Goal: Task Accomplishment & Management: Complete application form

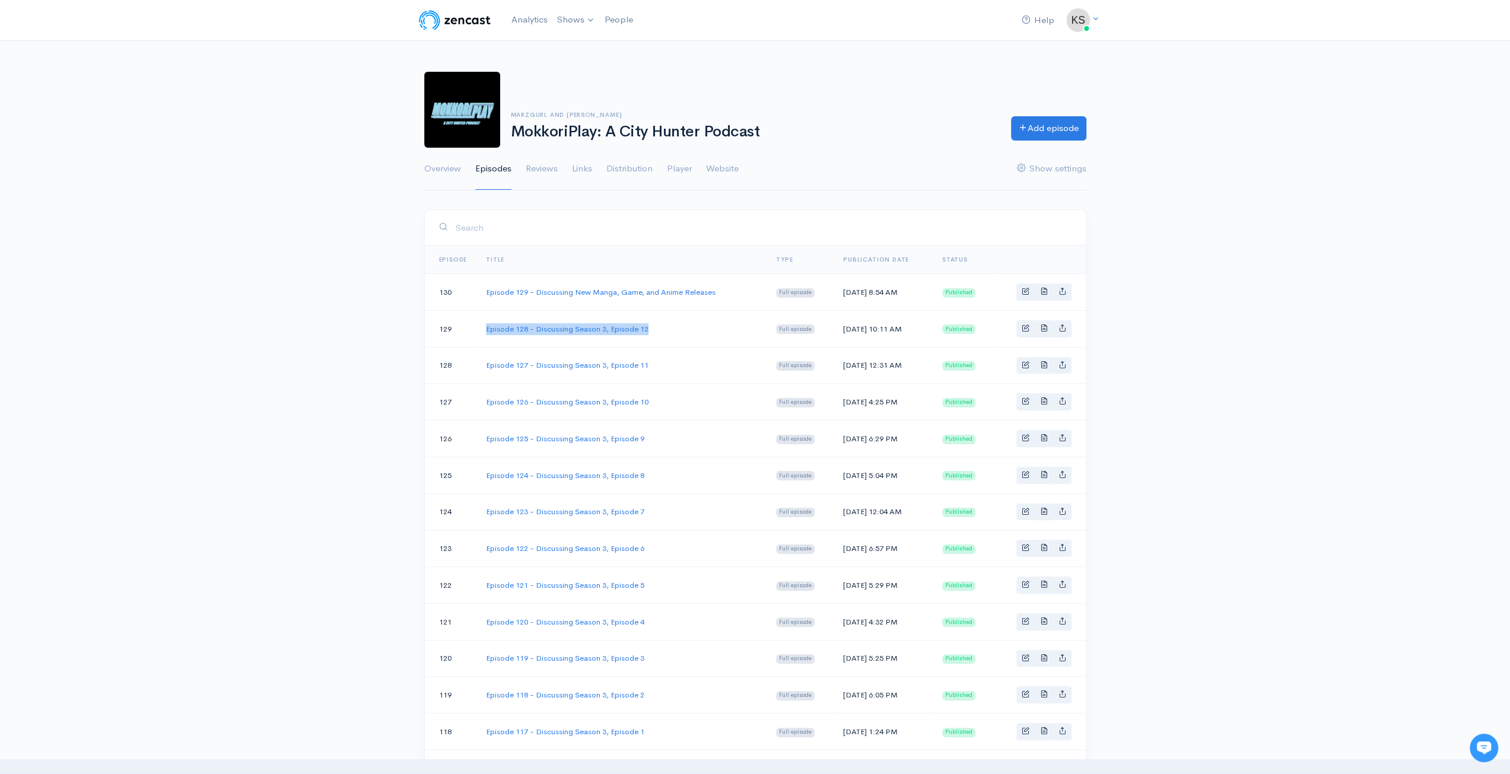
drag, startPoint x: 655, startPoint y: 328, endPoint x: 485, endPoint y: 335, distance: 169.8
click at [485, 335] on td "Episode 128 - Discussing Season 3, Episode 12" at bounding box center [621, 328] width 290 height 37
copy link "Episode 128 - Discussing Season 3, Episode 12"
click at [1045, 128] on link "Add episode" at bounding box center [1048, 126] width 75 height 24
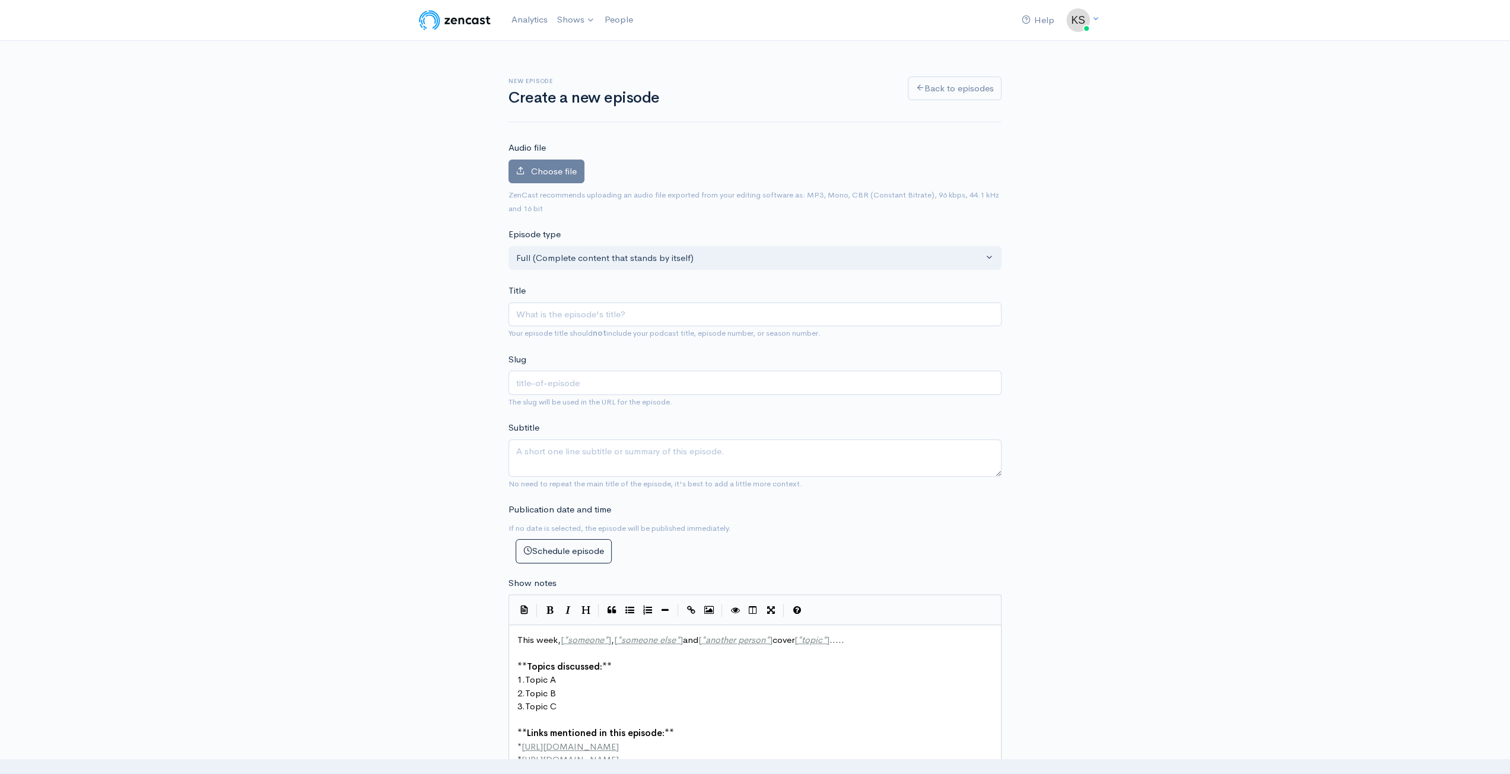
type input "Episode 128 - Discussing Season 3, Episode 12"
type input "episode-128-discussing-season-3-episode-12"
click at [564, 310] on input "Episode 128 - Discussing Season 3, Episode 12" at bounding box center [754, 315] width 493 height 24
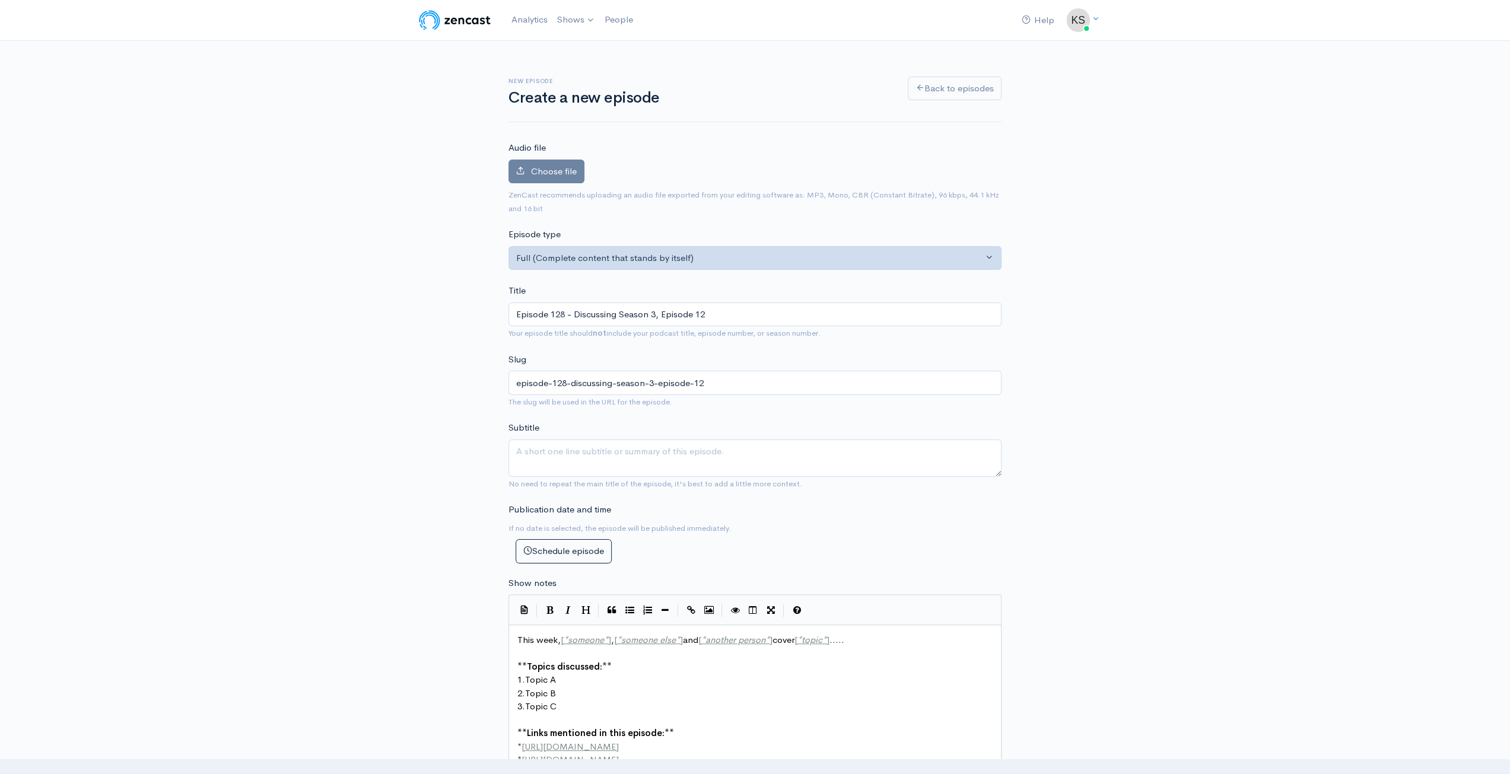
type input "Episode 12 - Discussing Season 3, Episode 12"
type input "episode-12-discussing-season-3-episode-12"
type input "Episode 1 - Discussing Season 3, Episode 12"
type input "episode-1-discussing-season-3-episode-12"
type input "Episode 13 - Discussing Season 3, Episode 12"
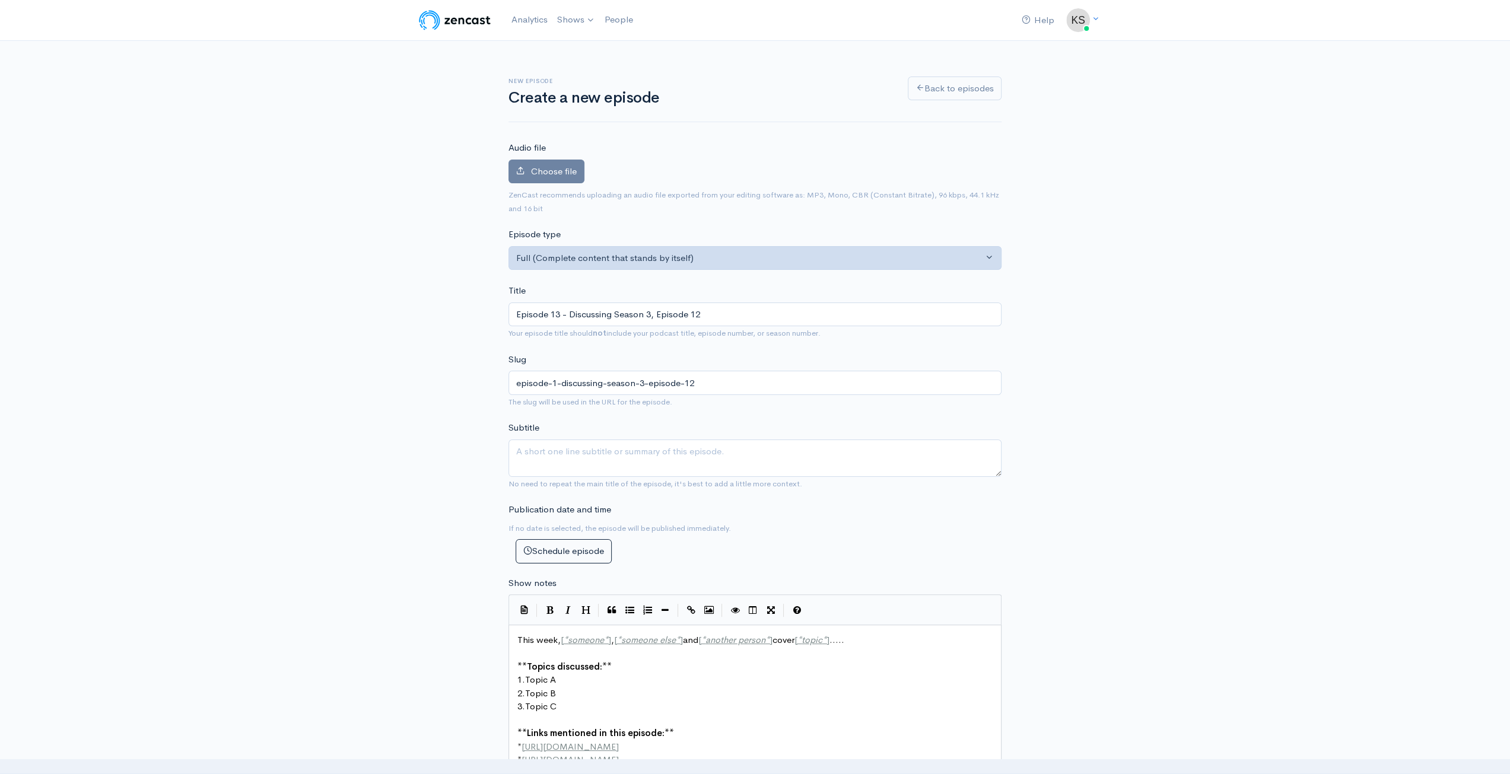
type input "episode-13-discussing-season-3-episode-12"
type input "Episode 130 - Discussing Season 3, Episode 12"
type input "episode-130-discussing-season-3-episode-12"
click at [711, 310] on input "Episode 130 - Discussing Season 3, Episode 12" at bounding box center [754, 315] width 493 height 24
type input "Episode 130 - Discussing Season 3, Episode 1"
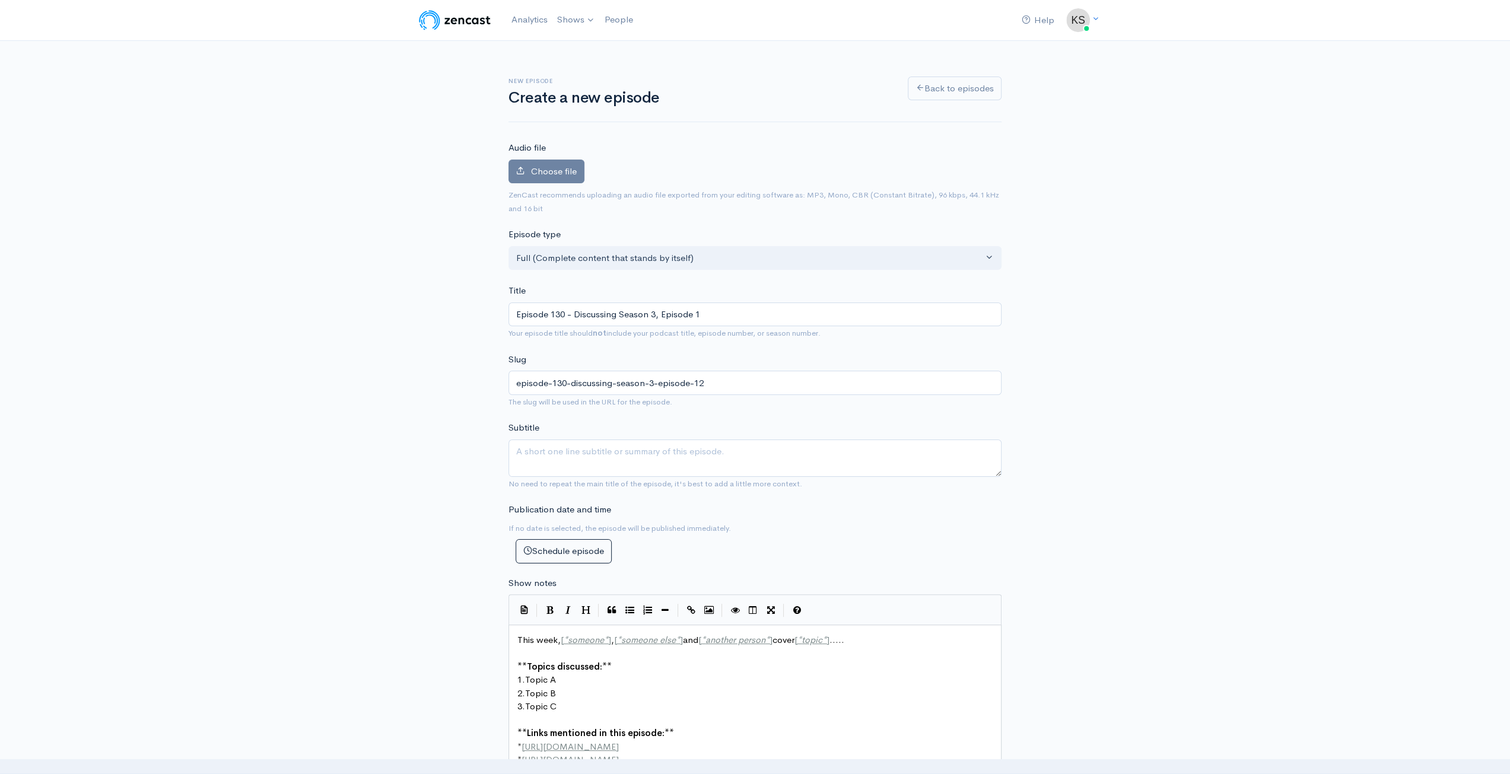
type input "episode-130-discussing-season-3-episode-1"
type input "Episode 130 - Discussing Season 3, Episode 13"
type input "episode-130-discussing-season-3-episode-13"
type input "Episode 130 - Discussing Season 3, Episode 13"
click at [619, 451] on textarea "Subtitle" at bounding box center [754, 458] width 493 height 37
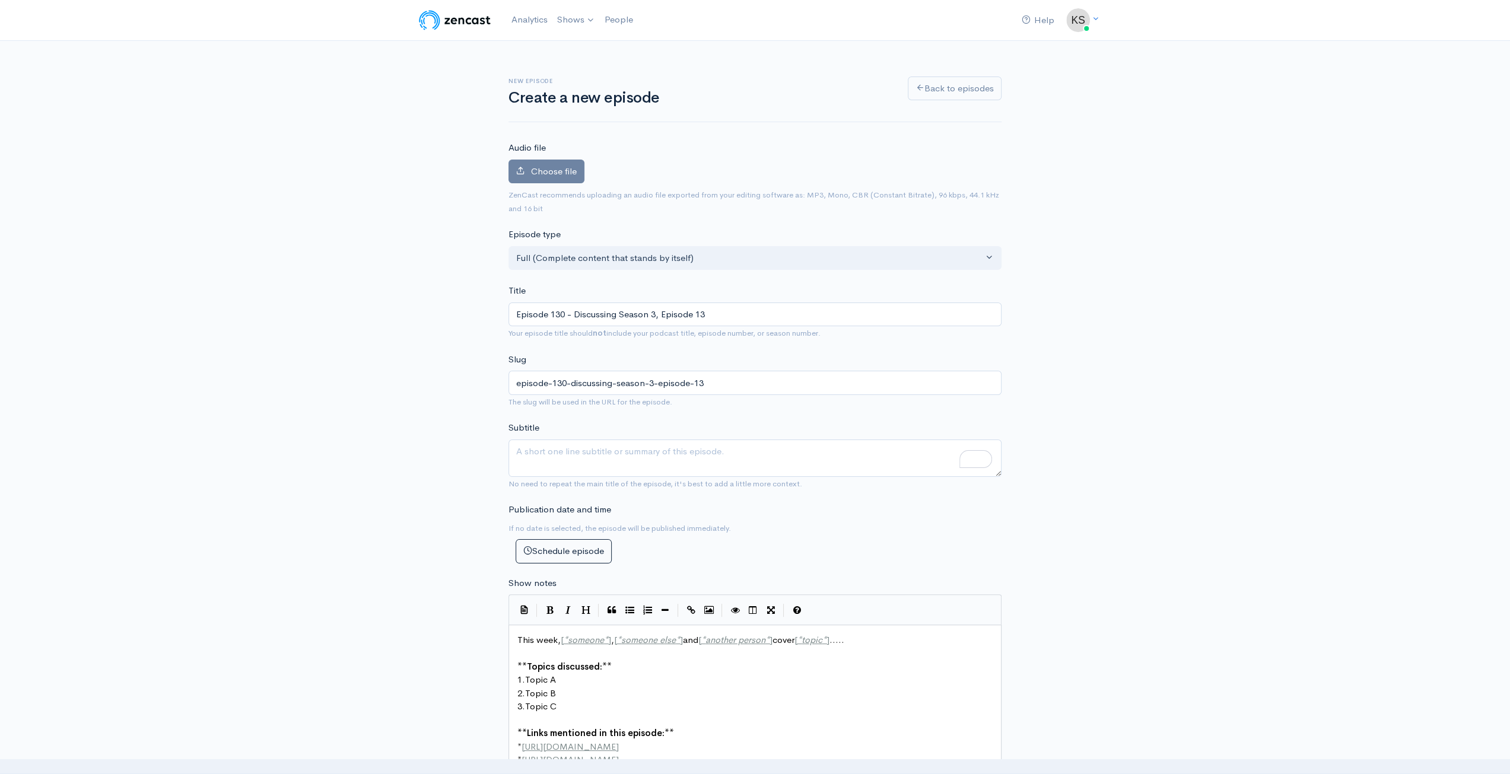
scroll to position [4, 0]
drag, startPoint x: 686, startPoint y: 637, endPoint x: 561, endPoint y: 637, distance: 124.6
type textarea "MarzGV"
type textarea "url"
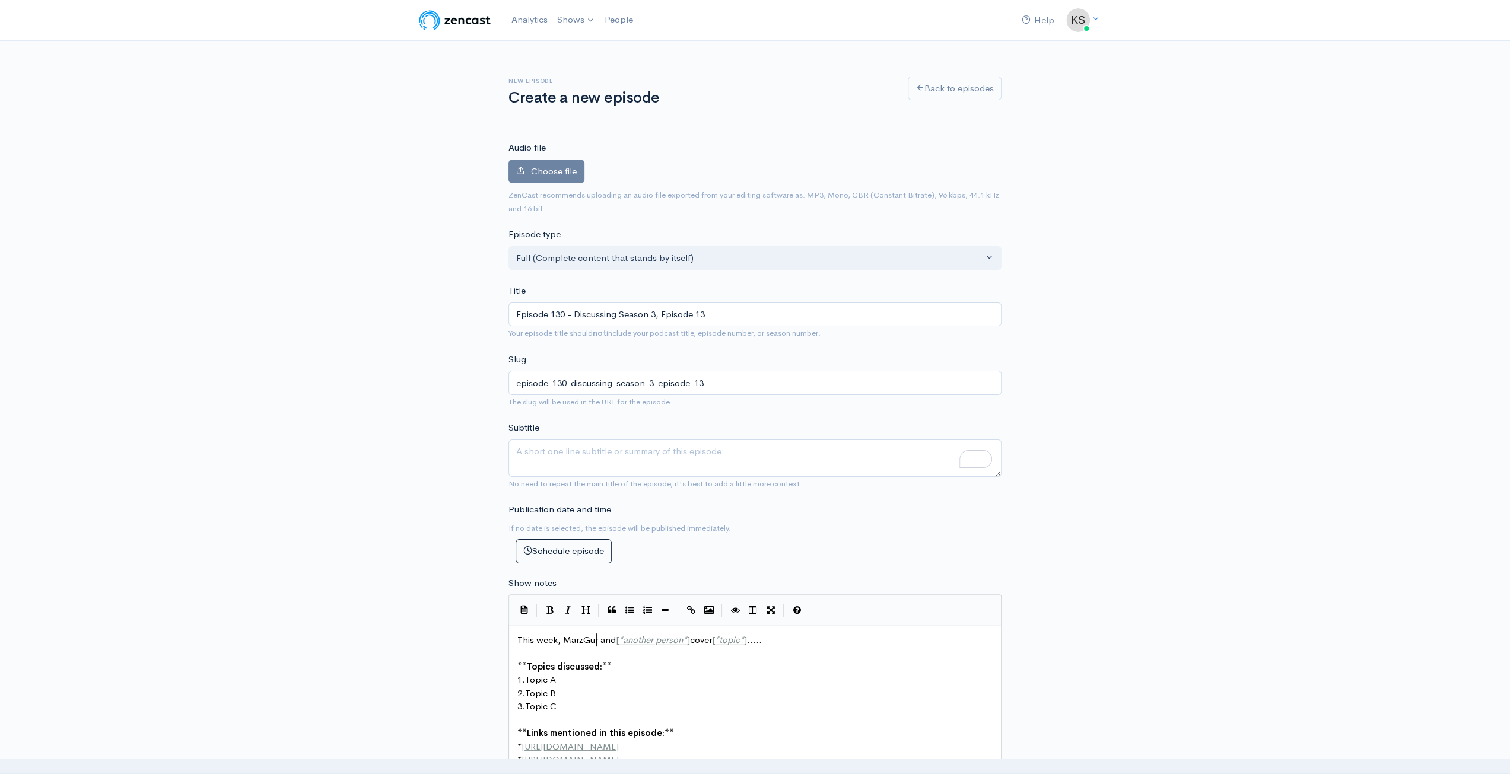
type textarea "url"
drag, startPoint x: 693, startPoint y: 639, endPoint x: 618, endPoint y: 644, distance: 75.5
type textarea "JoshKnightTheFirst"
drag, startPoint x: 767, startPoint y: 638, endPoint x: 720, endPoint y: 635, distance: 47.5
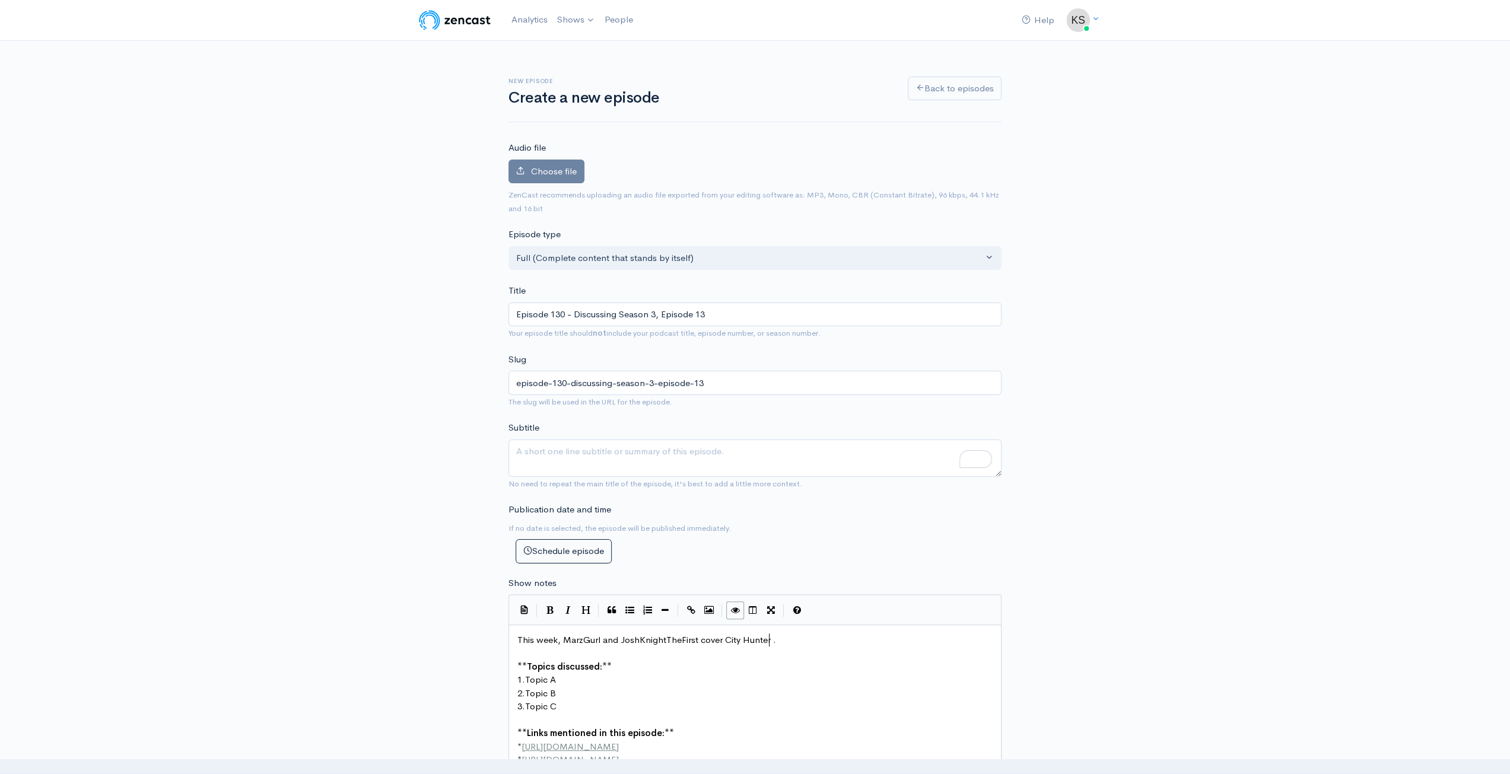
scroll to position [4, 47]
type textarea "City Hunter III, episode 13"
drag, startPoint x: 565, startPoint y: 678, endPoint x: 528, endPoint y: 682, distance: 37.6
type textarea "We finished City Hunter III!@"
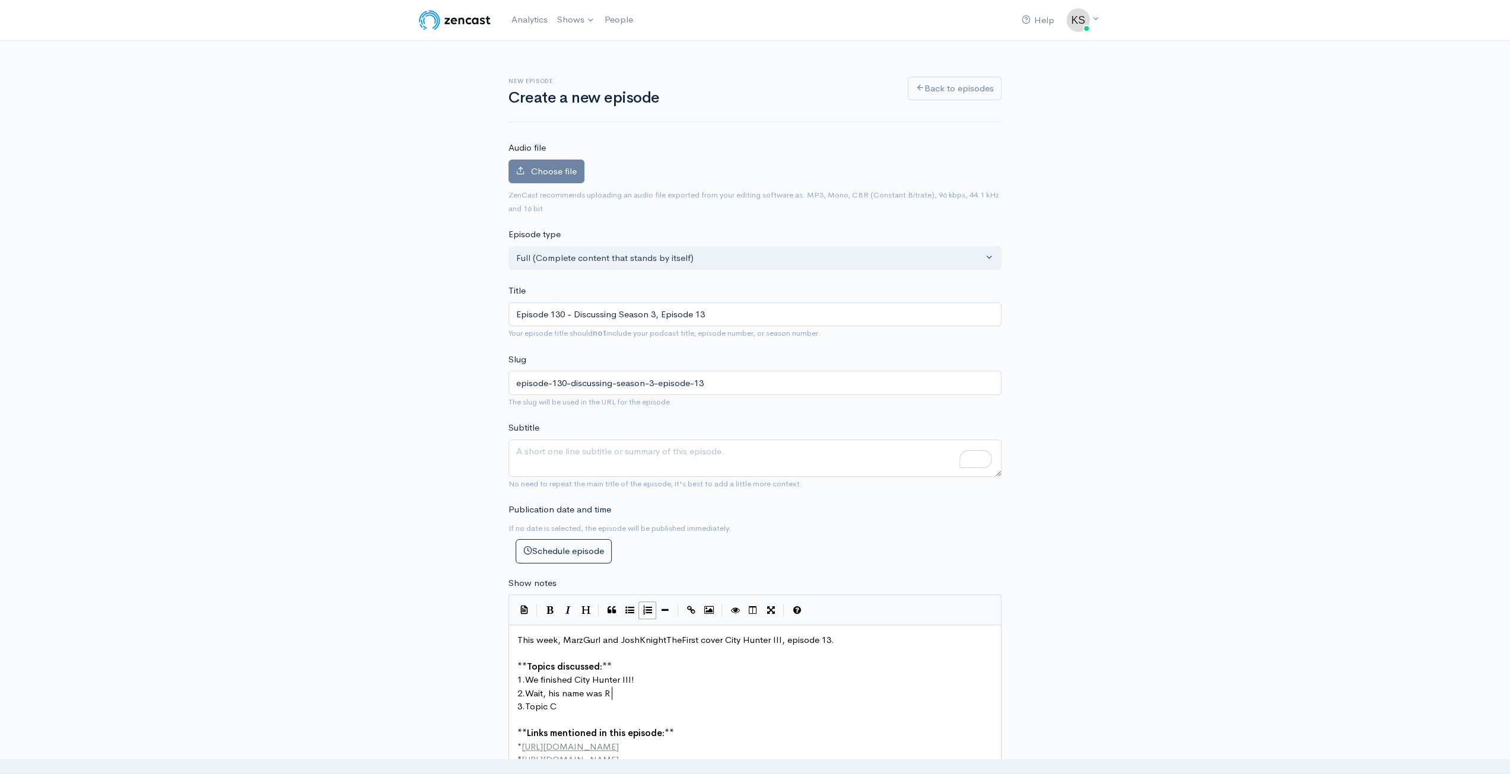
scroll to position [4, 83]
type textarea "Wait, his name was [PERSON_NAME]"
type textarea "OBART!?"
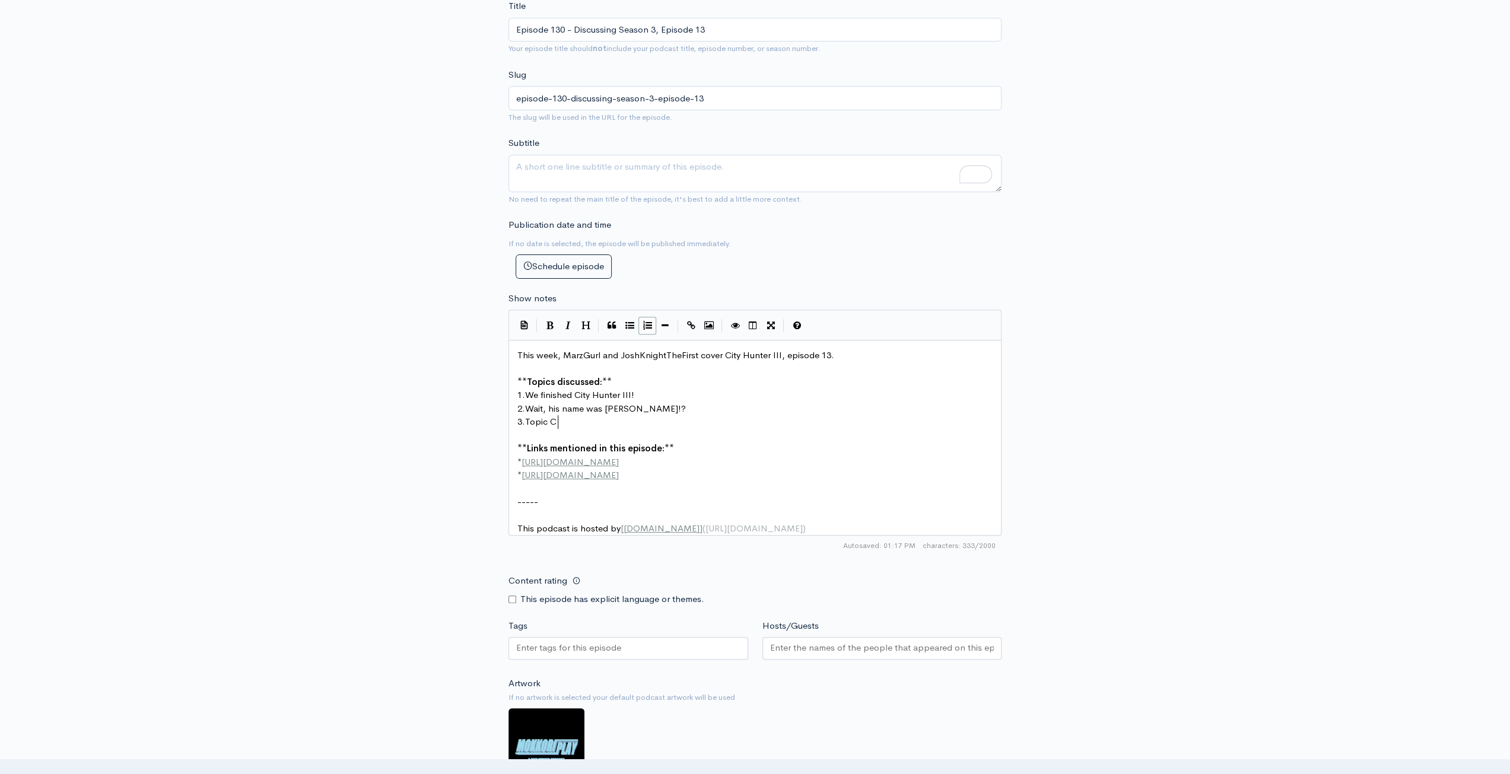
scroll to position [297, 0]
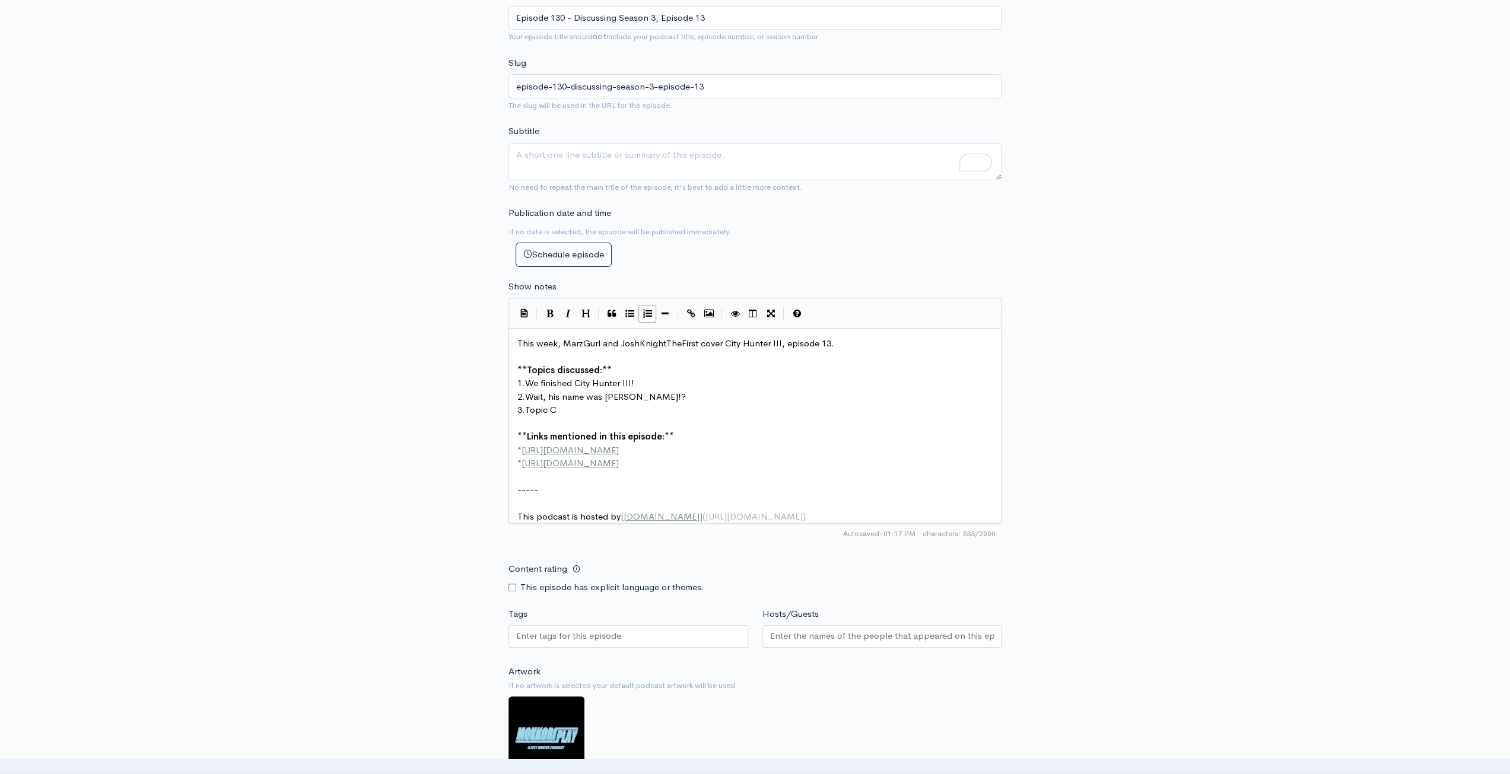
click at [511, 591] on input "Content rating" at bounding box center [512, 588] width 8 height 8
checkbox input "true"
click at [537, 648] on div at bounding box center [628, 636] width 240 height 23
click at [825, 638] on div at bounding box center [882, 636] width 240 height 23
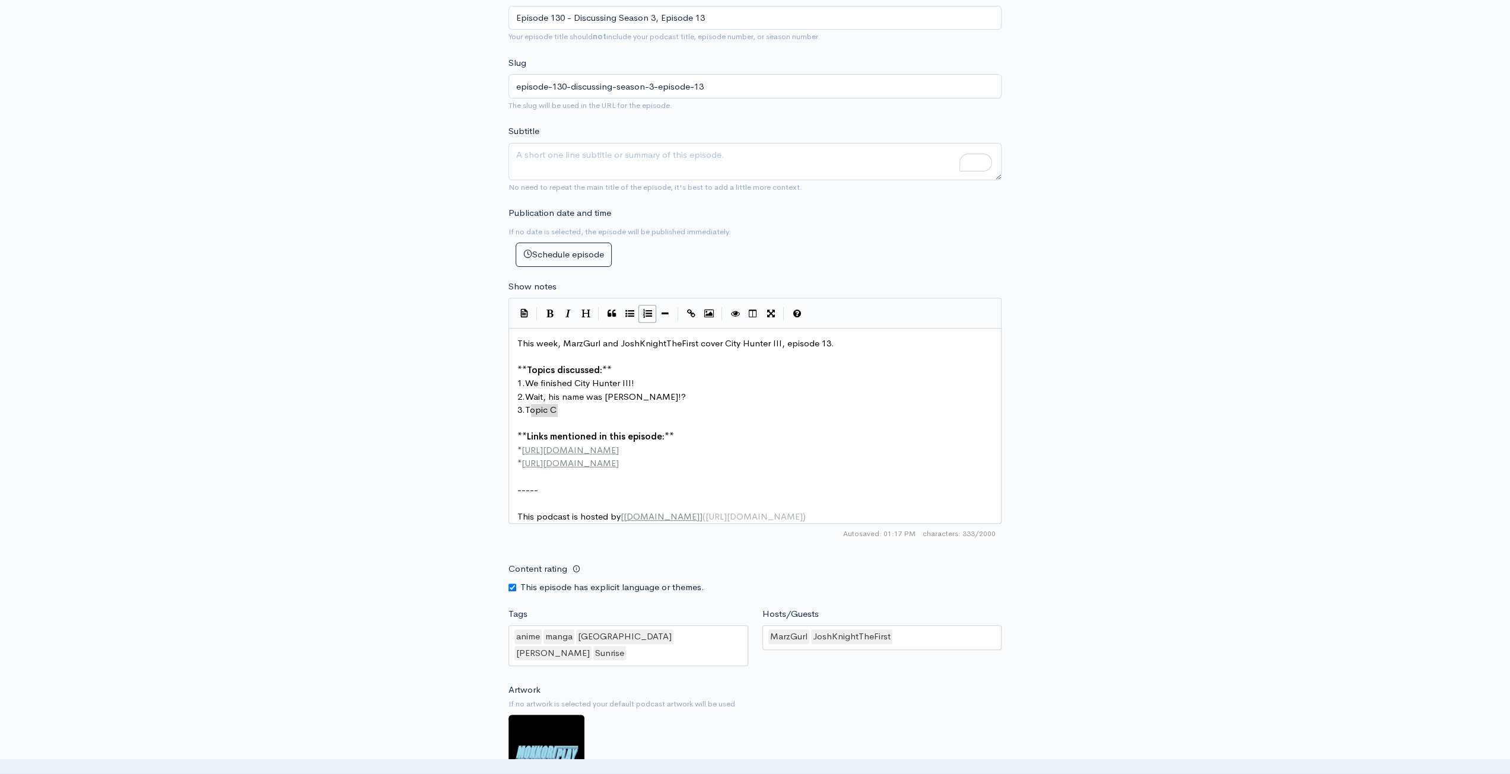
type textarea "Topic C"
drag, startPoint x: 558, startPoint y: 408, endPoint x: 528, endPoint y: 414, distance: 30.4
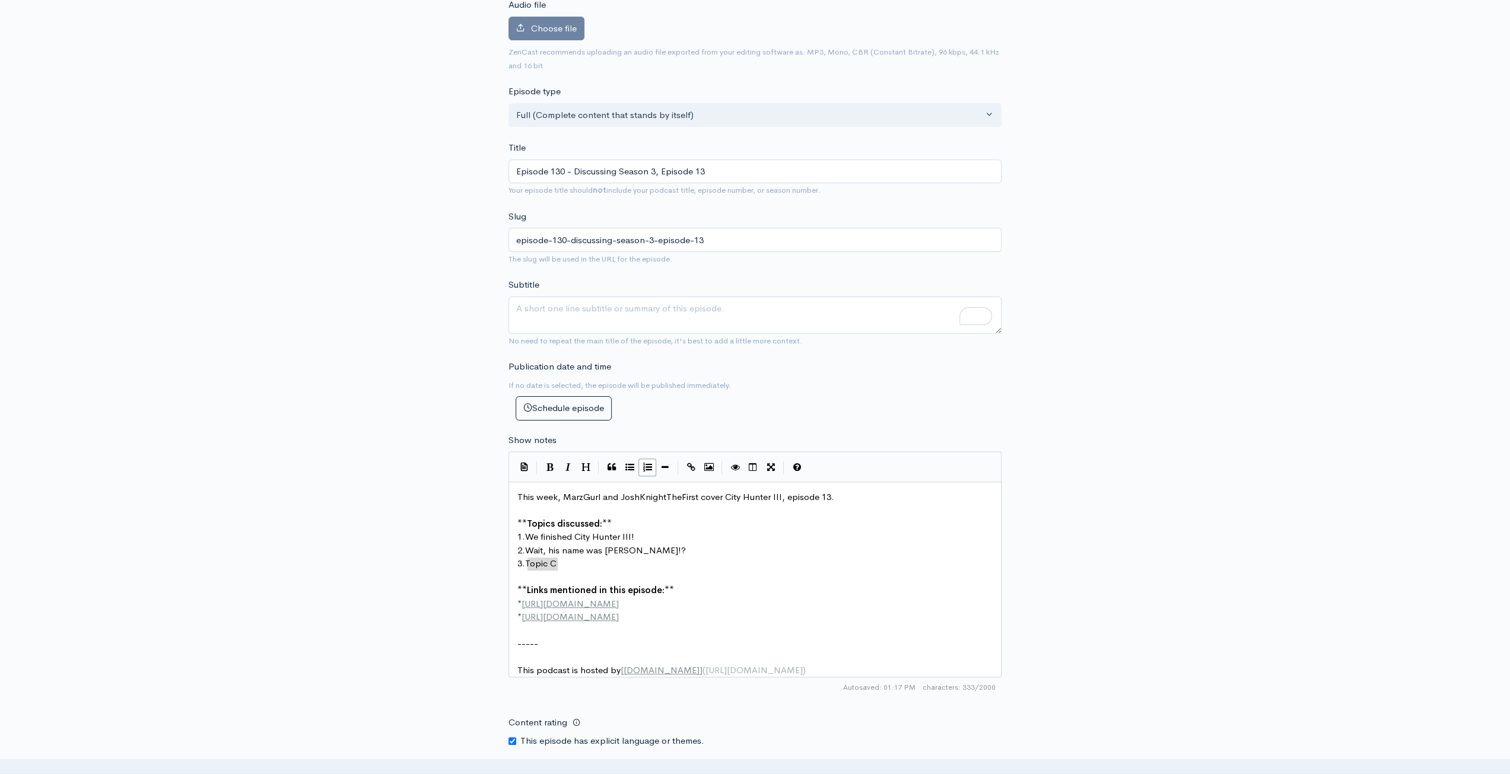
scroll to position [119, 0]
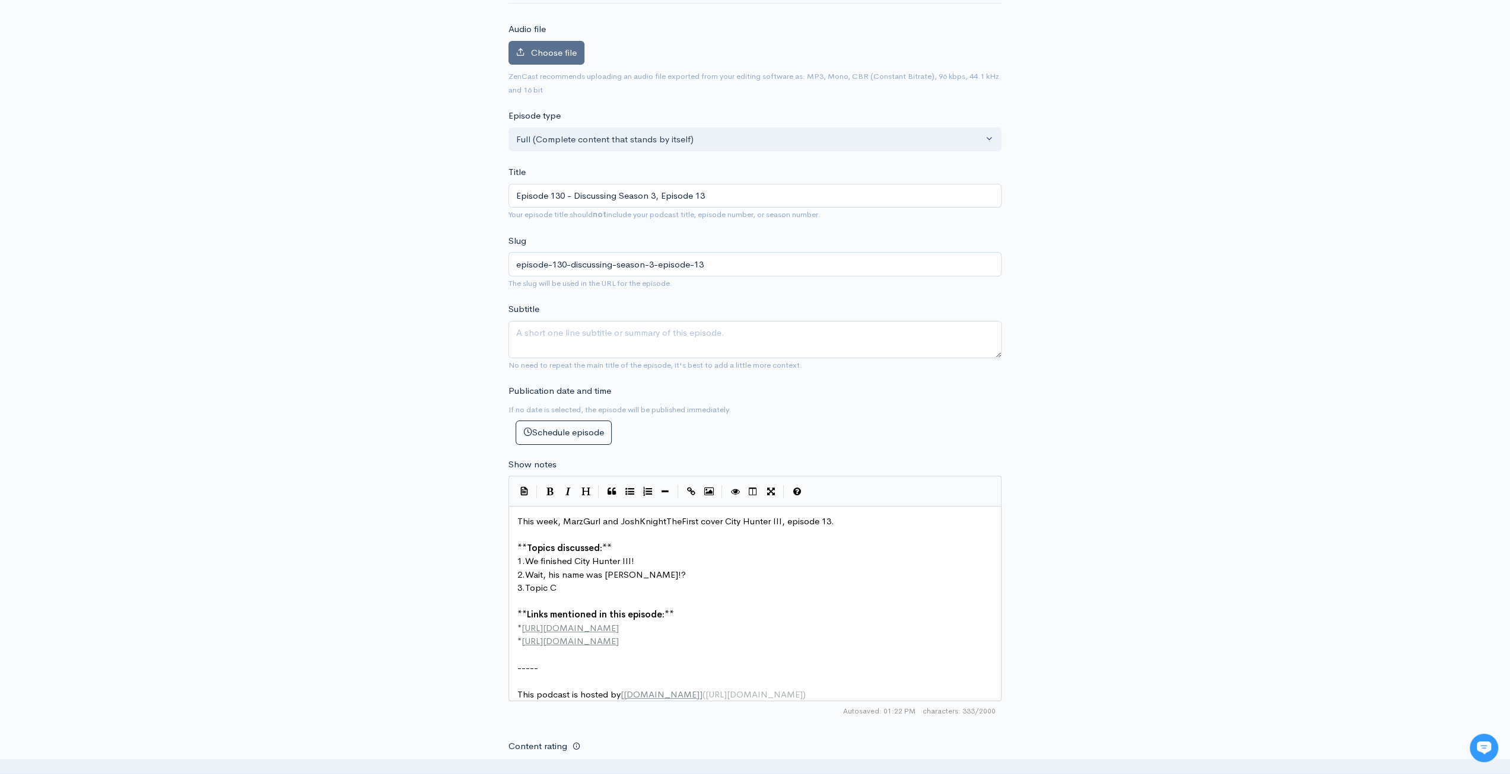
click at [536, 44] on label "Choose file" at bounding box center [546, 53] width 76 height 24
click at [0, 0] on input "Choose file" at bounding box center [0, 0] width 0 height 0
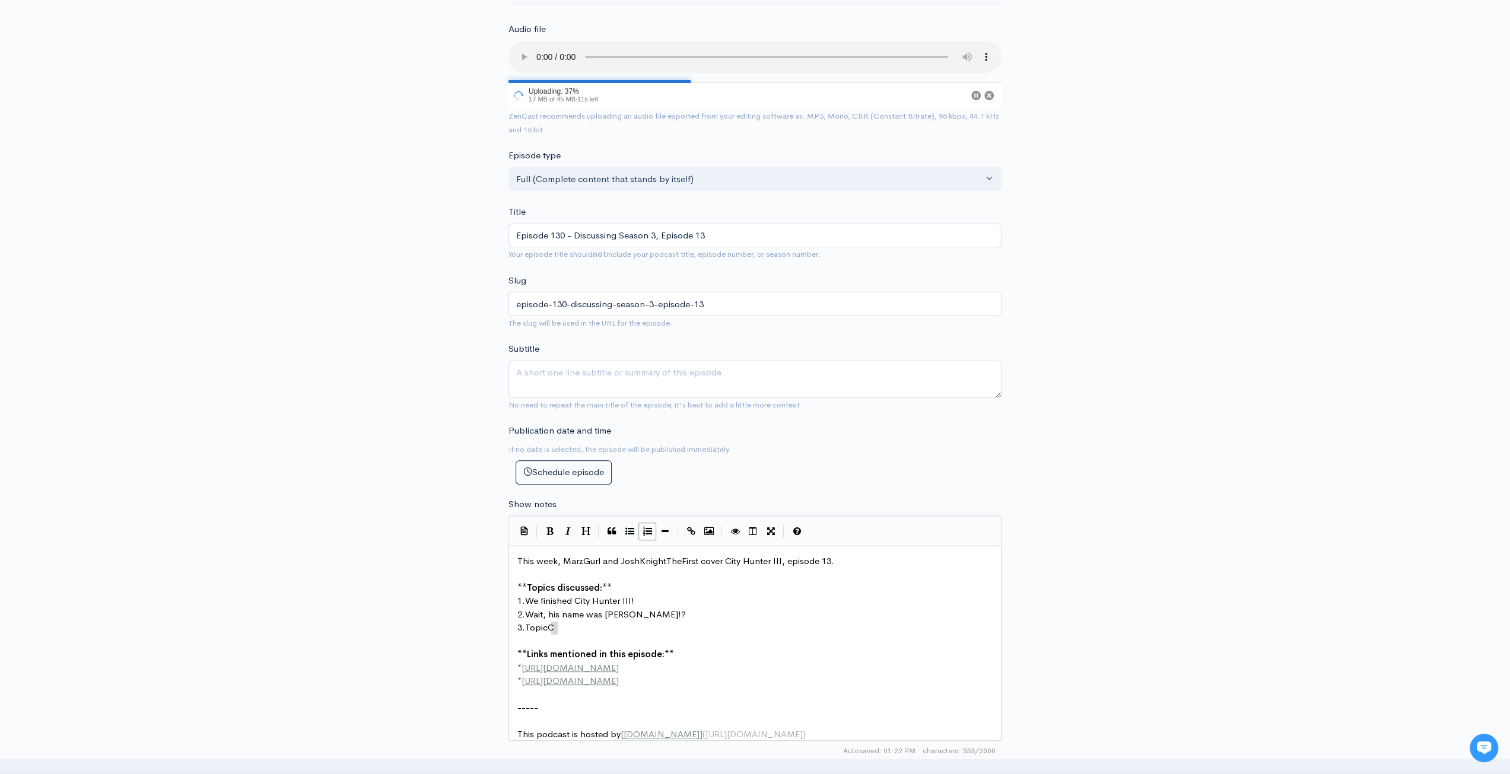
scroll to position [4, 30]
drag, startPoint x: 553, startPoint y: 629, endPoint x: 533, endPoint y: 631, distance: 20.2
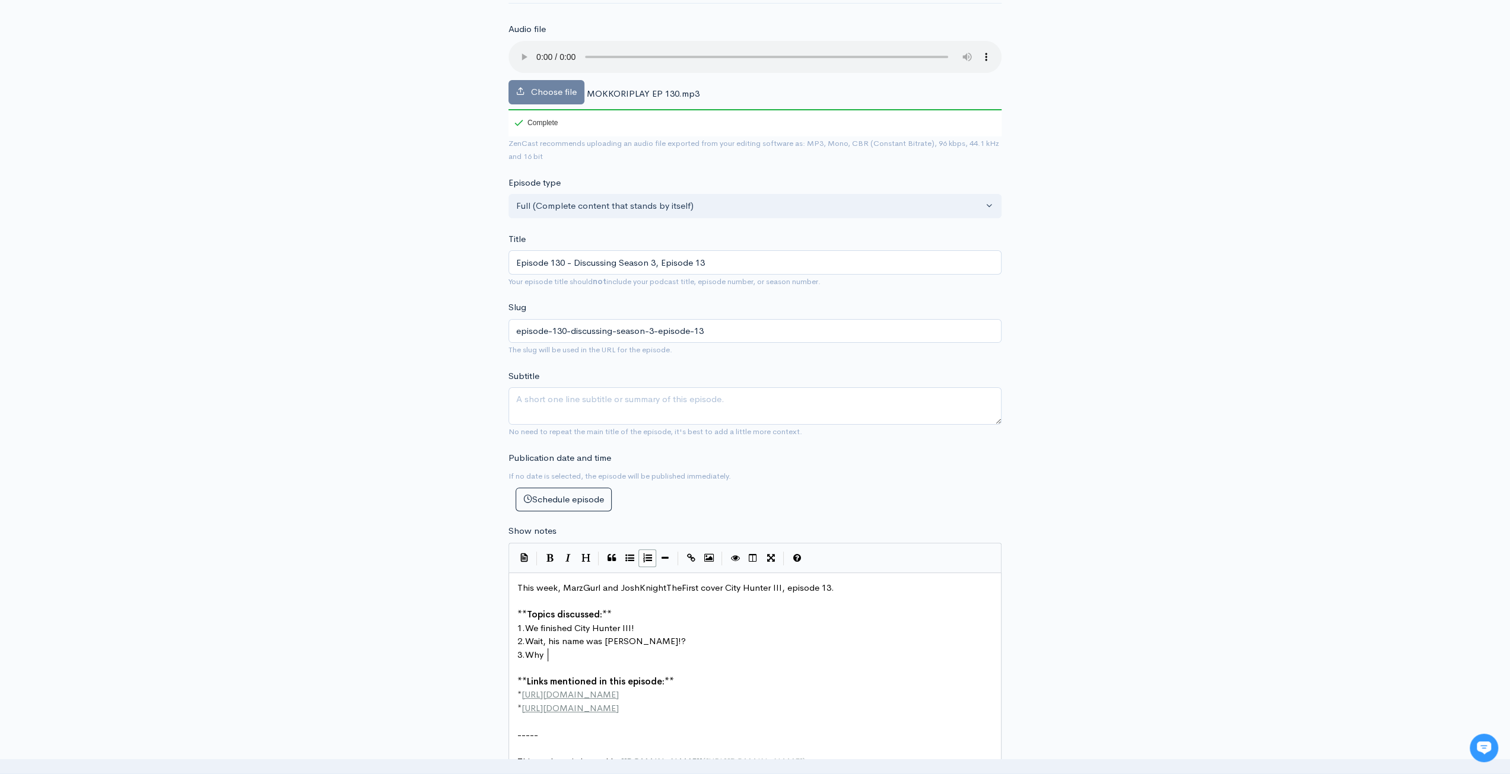
scroll to position [4, 19]
type textarea "Why is everyone who c"
type textarea "tries to step to Ryo so BAD at this?"
type textarea "[URL][DOMAIN_NAME]"
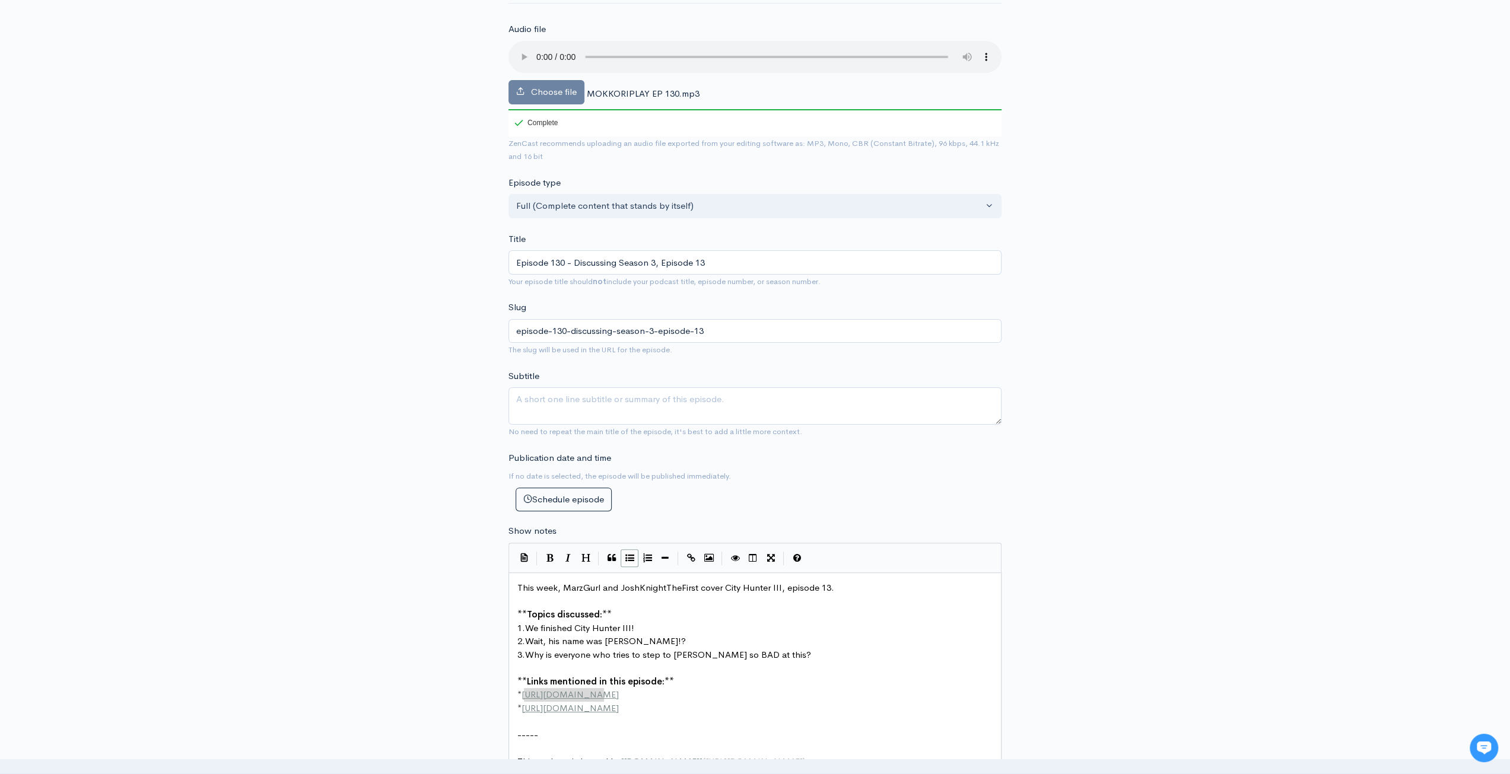
drag, startPoint x: 615, startPoint y: 692, endPoint x: 526, endPoint y: 702, distance: 89.6
type textarea "[URL][DOMAIN_NAME]"
drag, startPoint x: 649, startPoint y: 707, endPoint x: 536, endPoint y: 709, distance: 112.7
paste textarea
click at [839, 702] on pre "* https://bsky.app/profile/joshknight1st.bsky.social" at bounding box center [759, 709] width 489 height 14
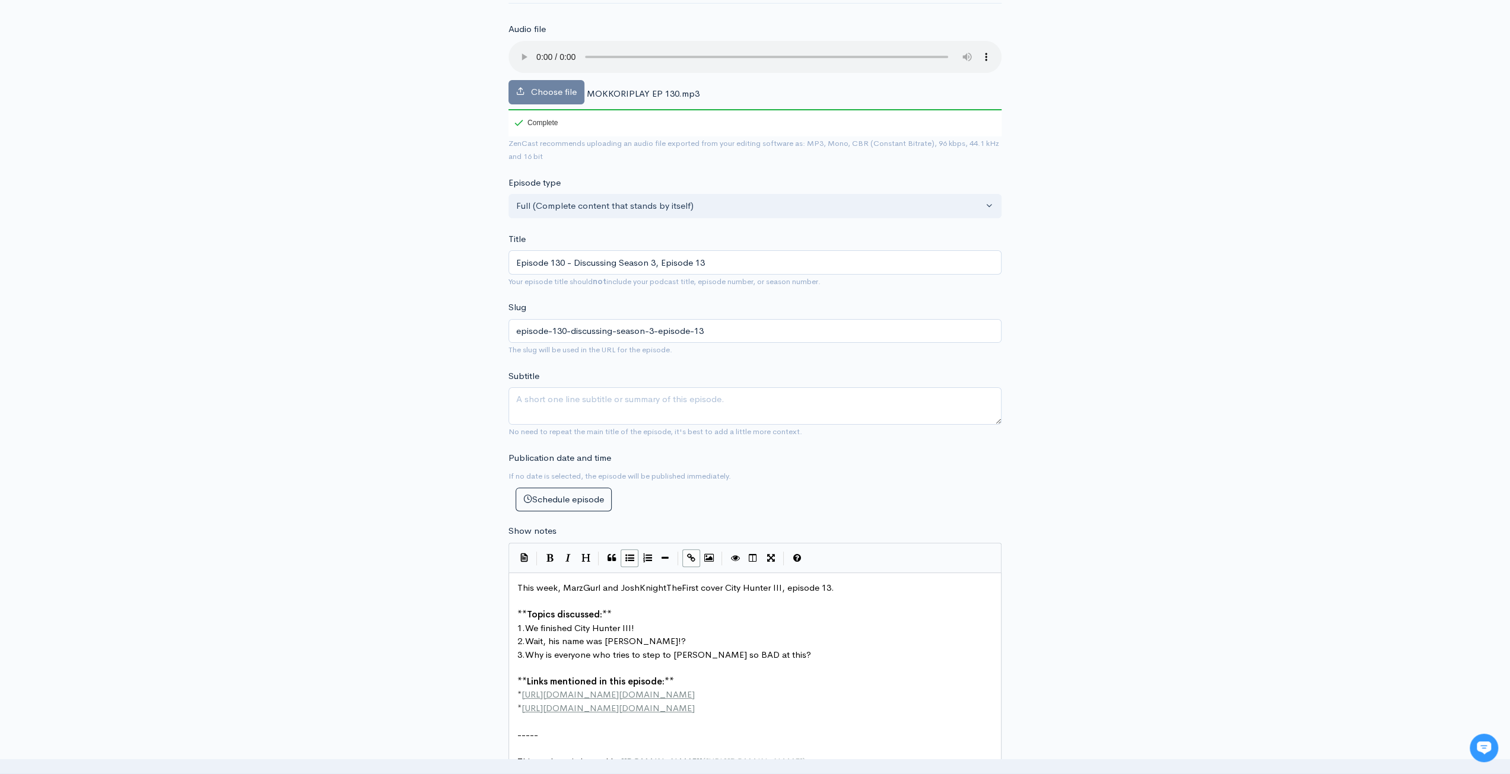
scroll to position [237, 0]
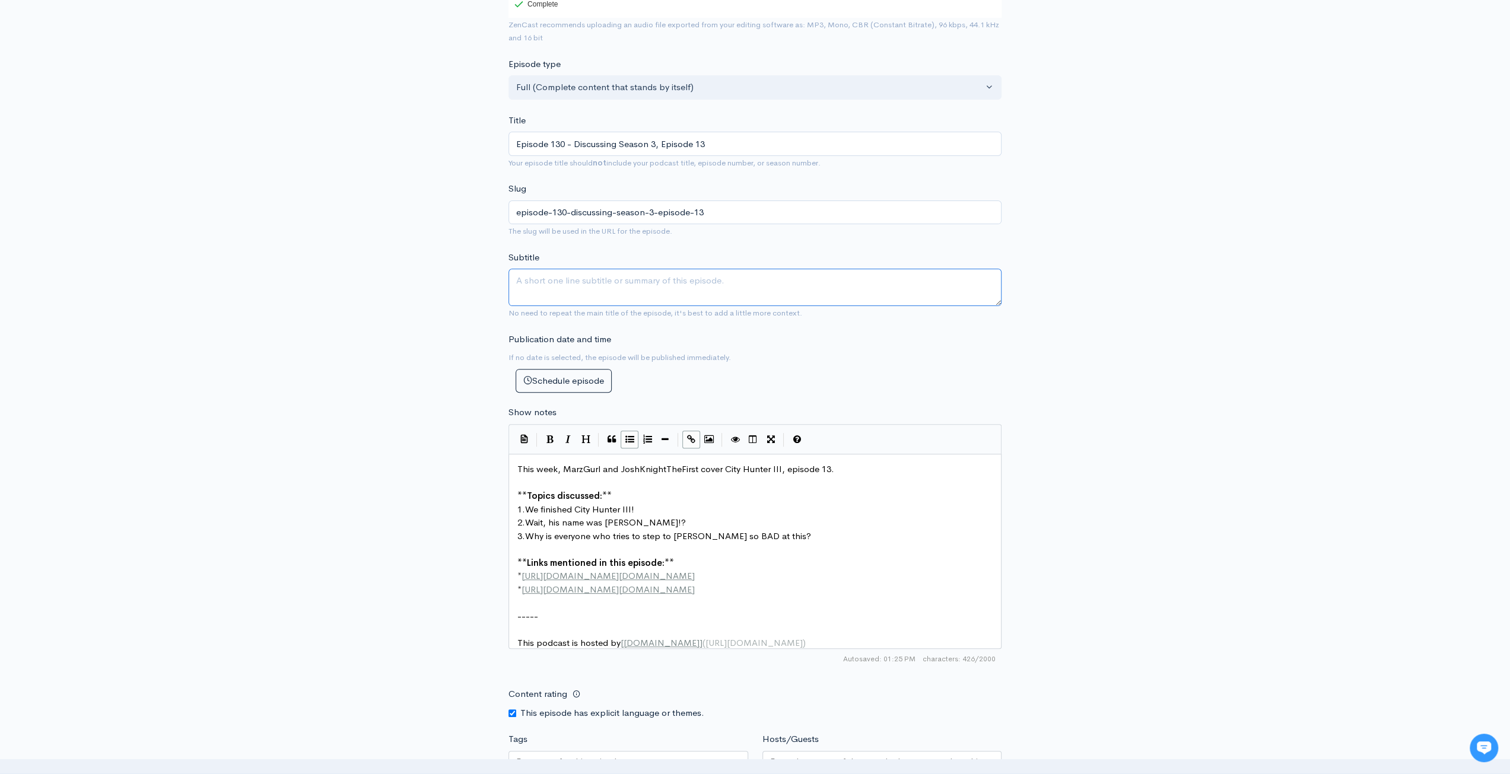
click at [689, 283] on textarea "Subtitle" at bounding box center [754, 287] width 493 height 37
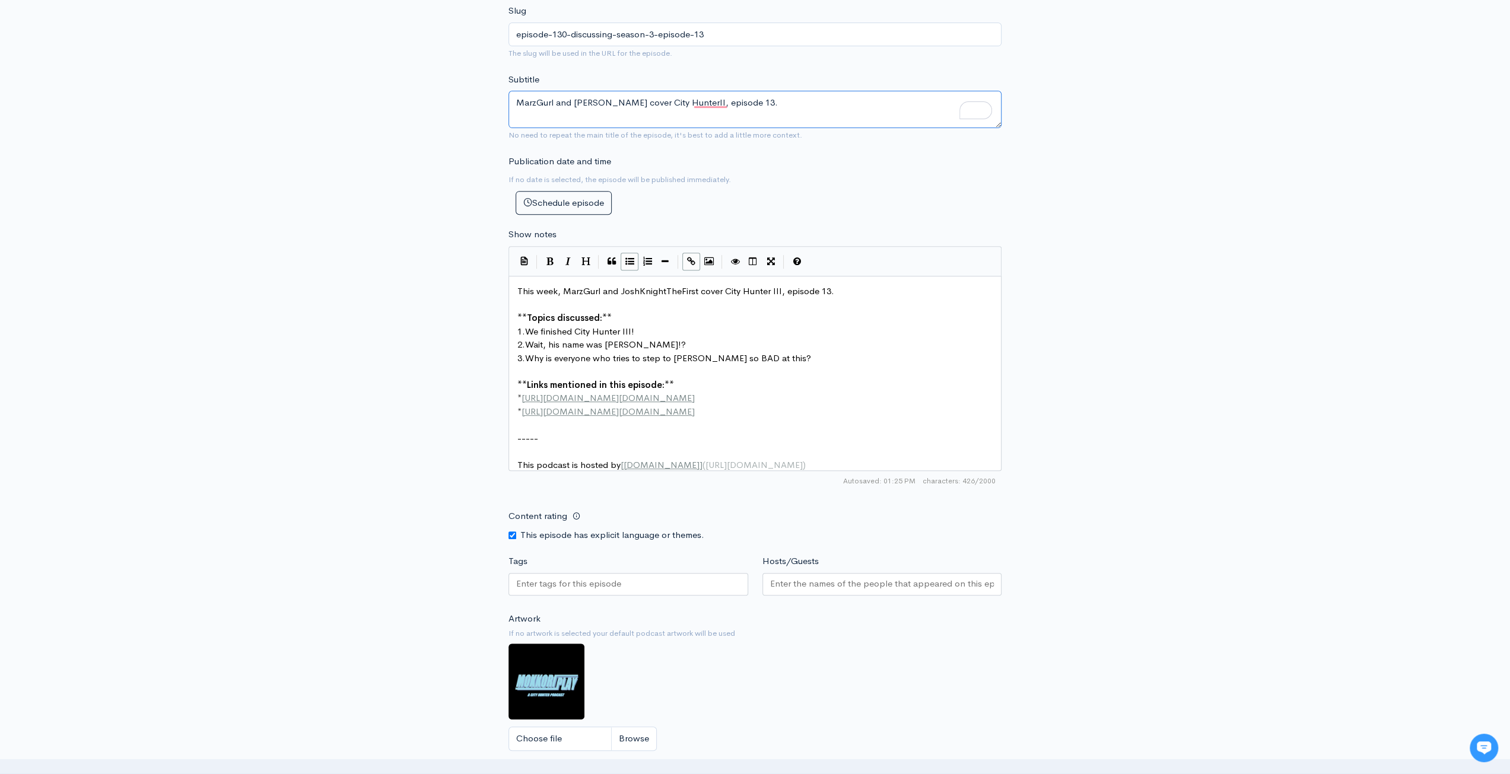
scroll to position [653, 0]
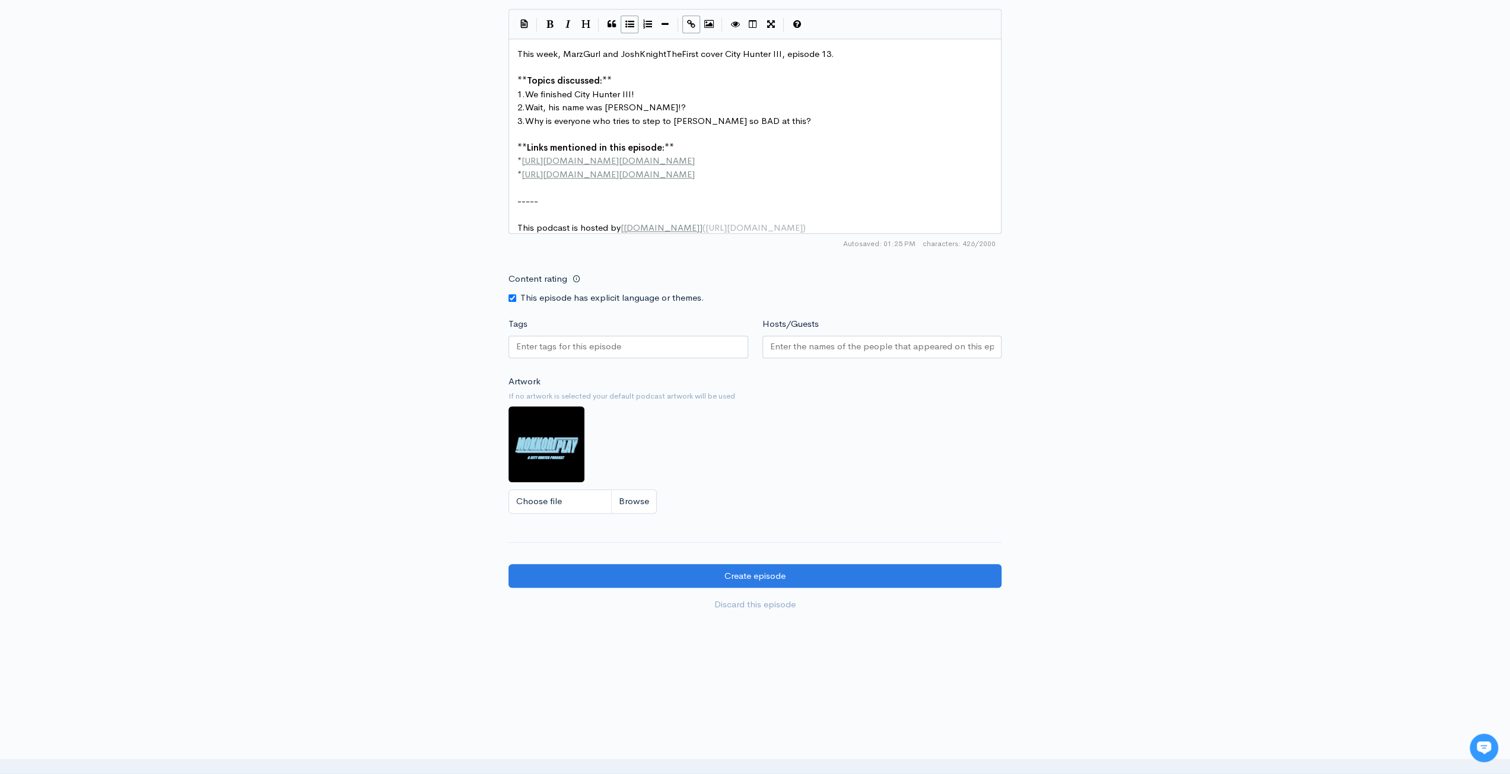
type textarea "MarzGurl and JoshKnightTheFirst cover City HunterII, episode 13."
click at [589, 349] on input "Tags" at bounding box center [569, 347] width 106 height 14
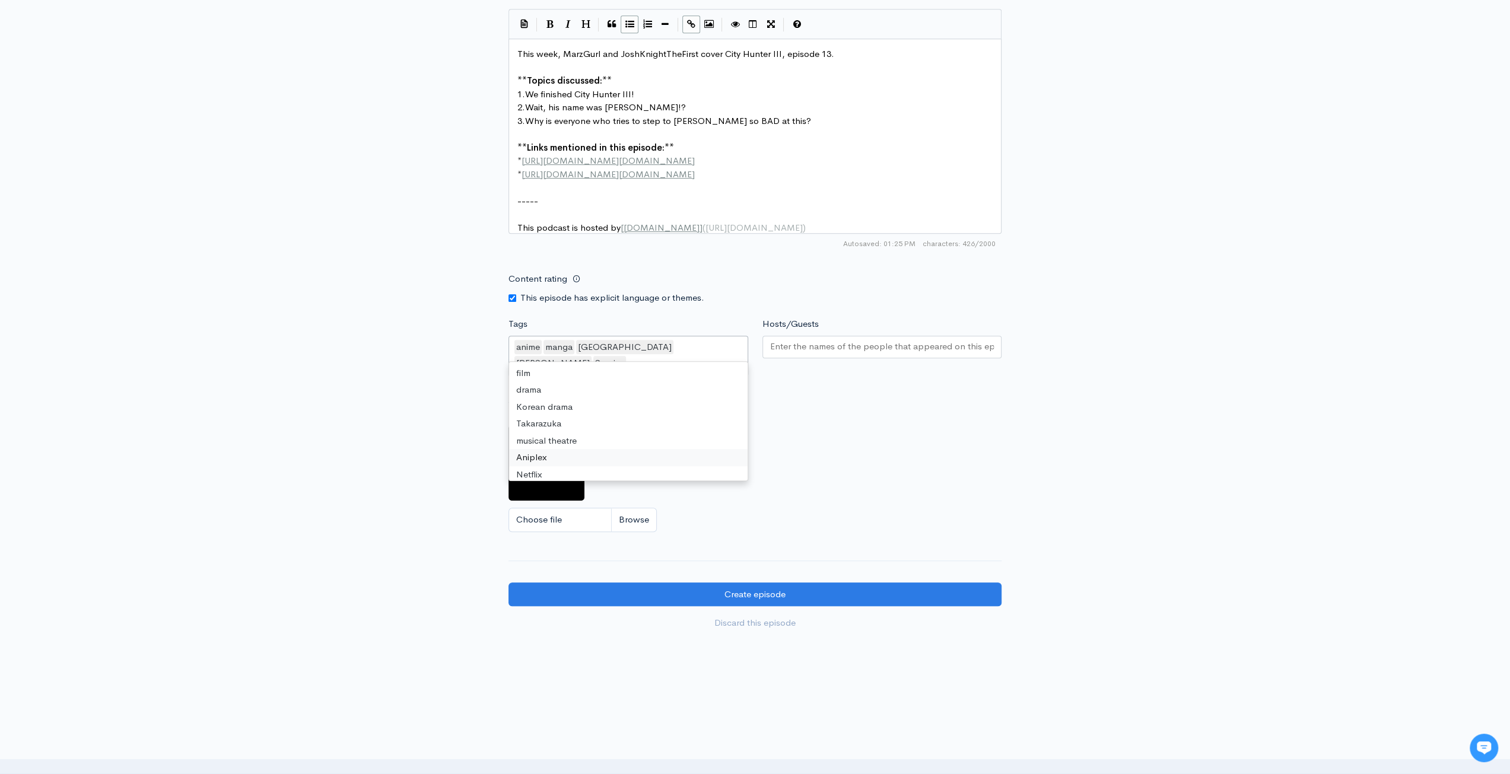
click at [367, 463] on div "New episode Create a new episode Back to episodes Audio file Choose file MOKKOR…" at bounding box center [755, 18] width 1510 height 1261
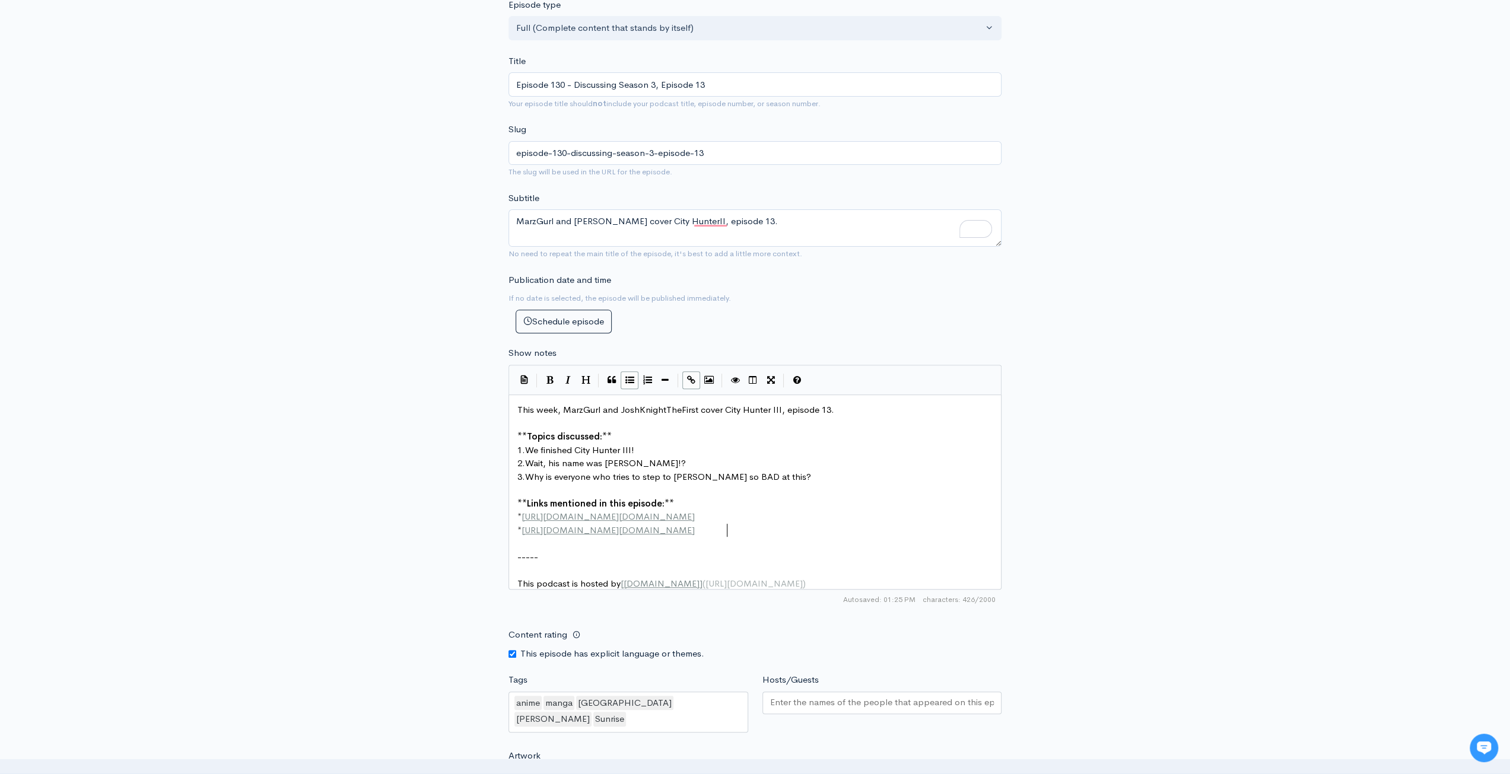
scroll to position [4, 0]
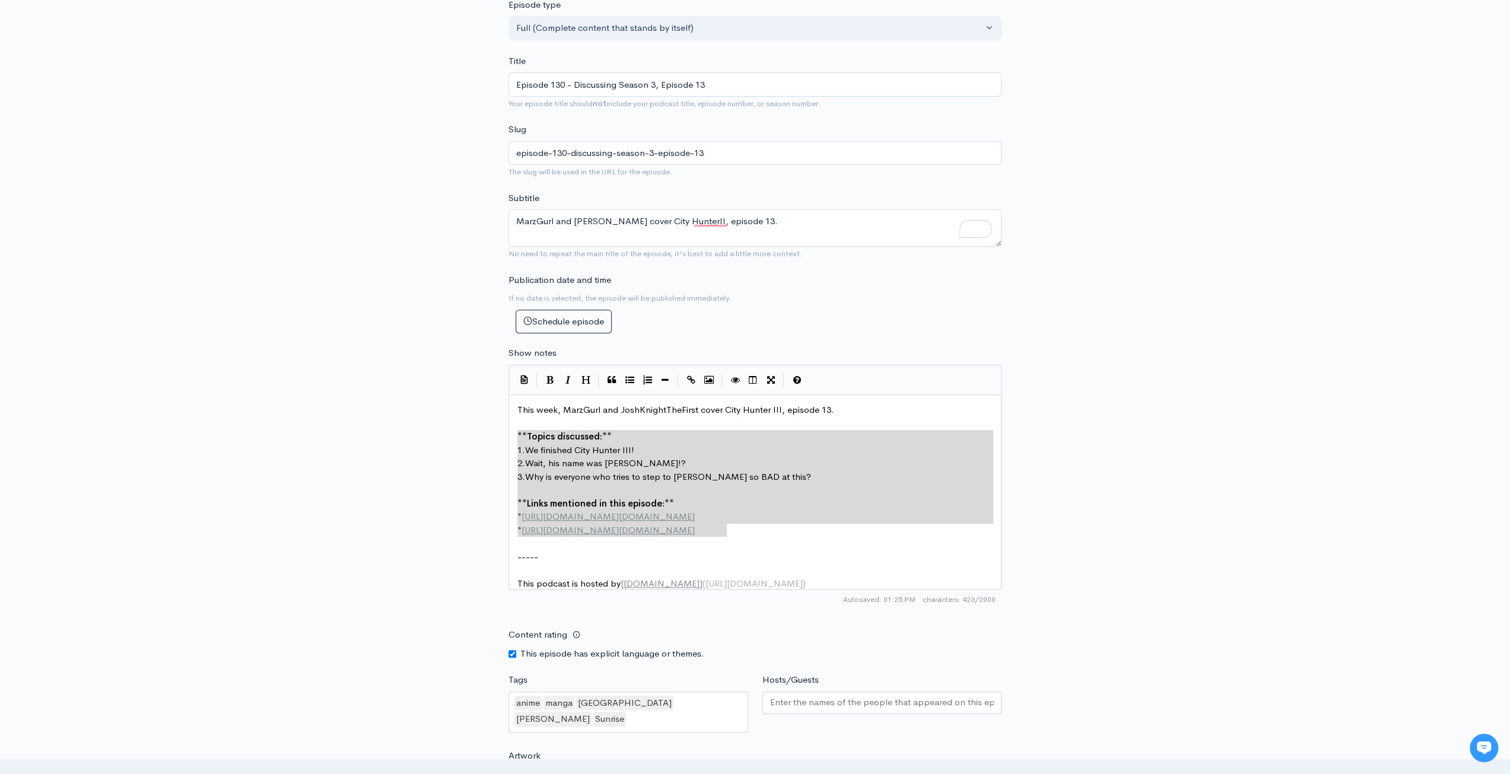
type textarea "This week, MarzGurl and JoshKnightTheFirst cover City Hunter III, episode 13. *…"
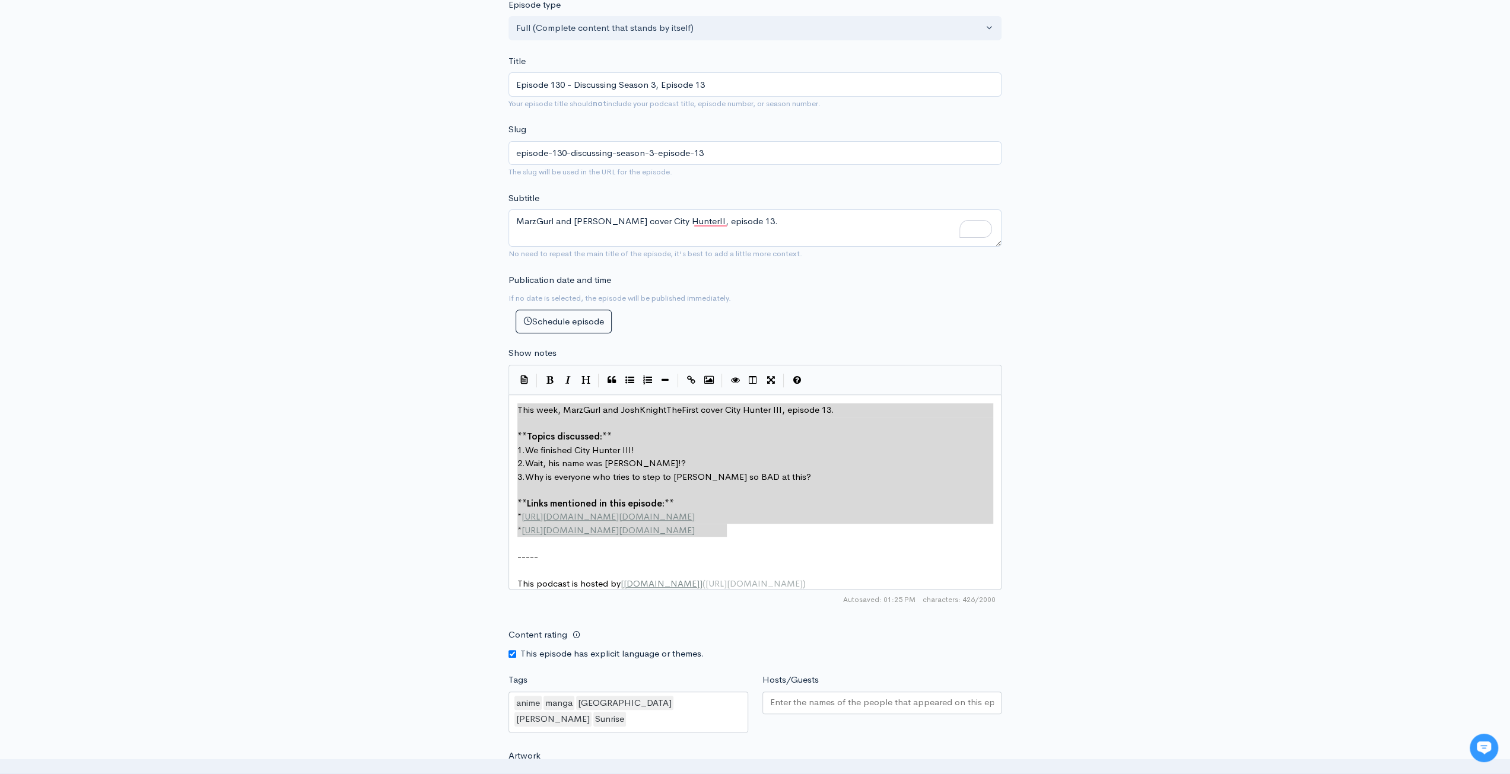
drag, startPoint x: 737, startPoint y: 531, endPoint x: 500, endPoint y: 392, distance: 275.2
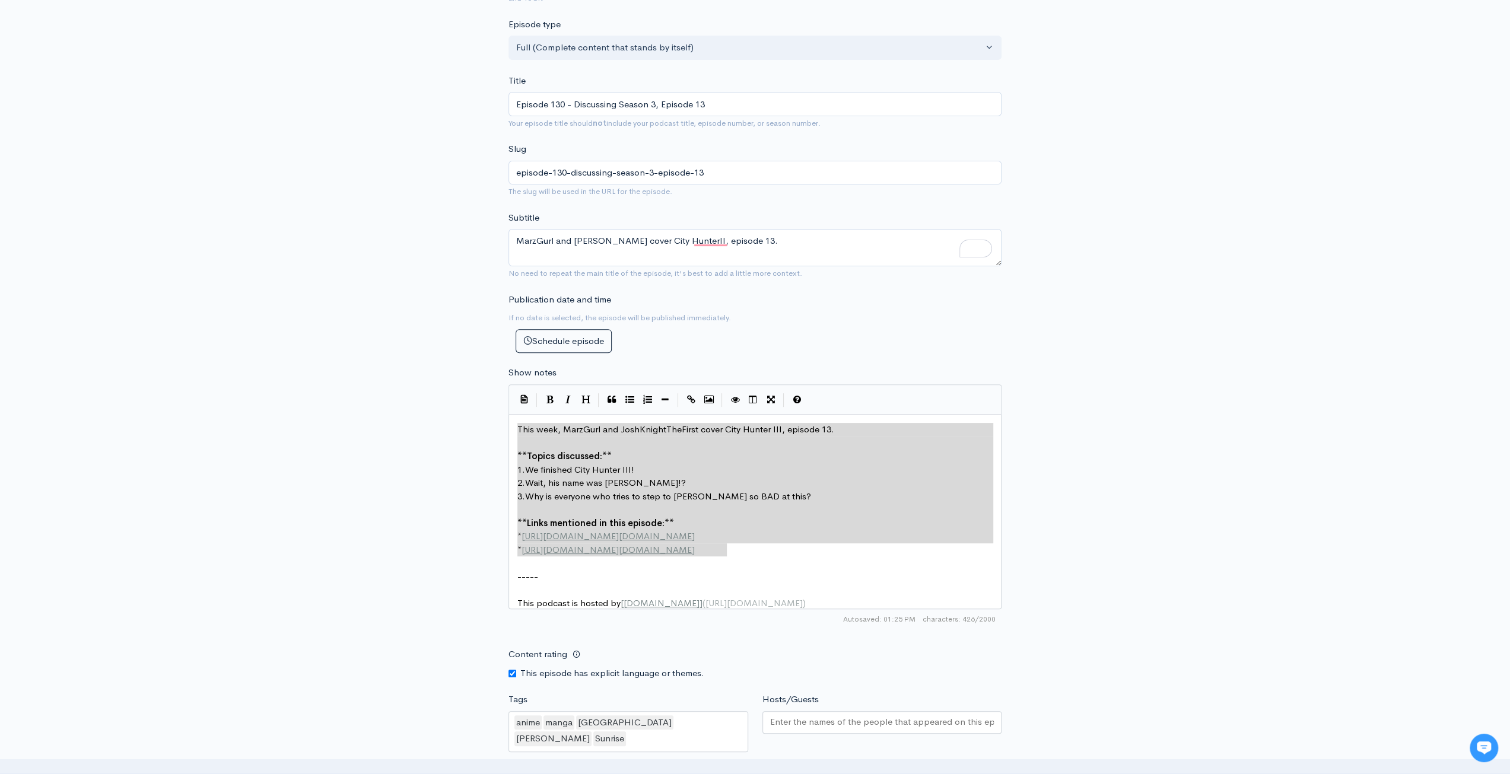
scroll to position [59, 0]
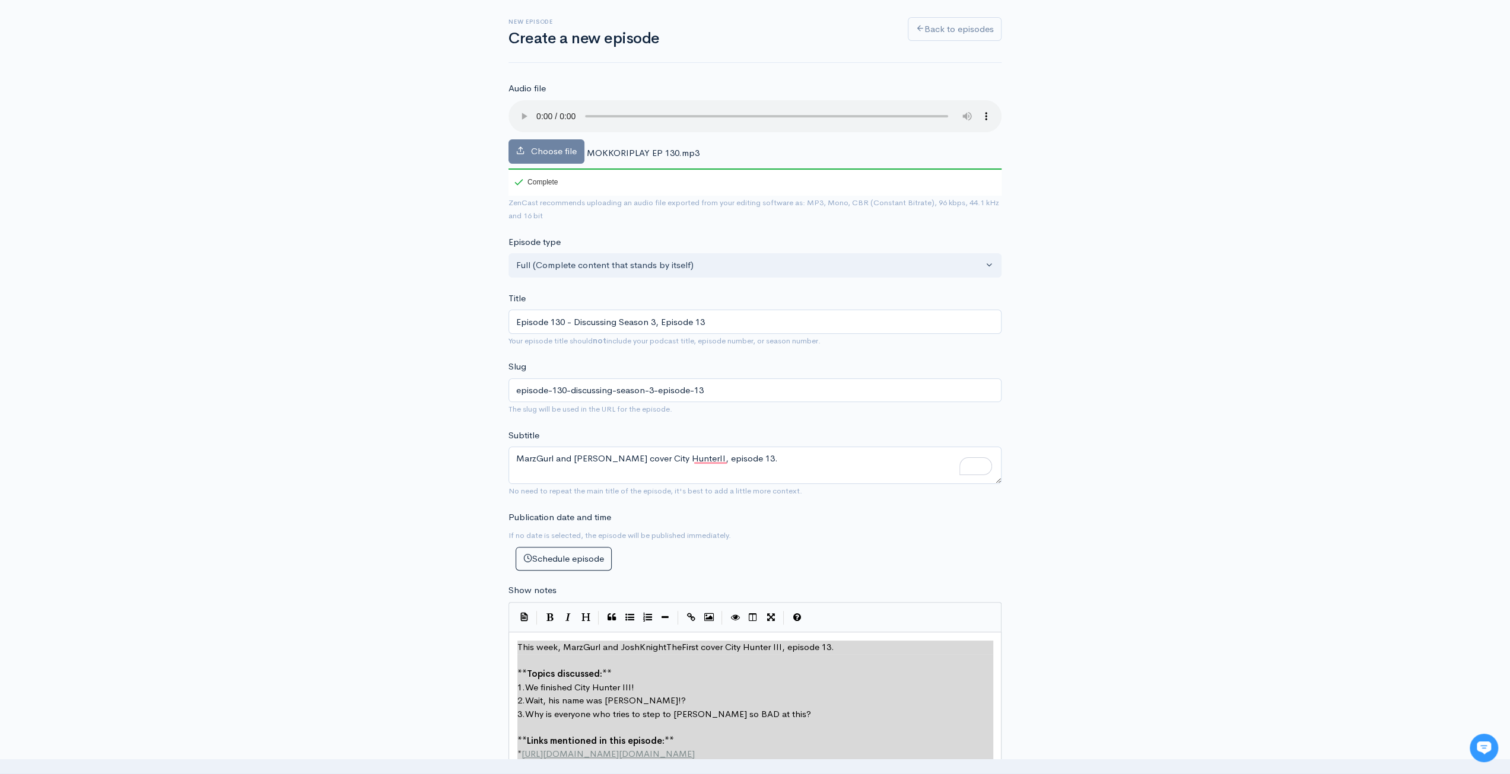
click at [1118, 406] on div "New episode Create a new episode Back to episodes Audio file Choose file MOKKOR…" at bounding box center [755, 612] width 1510 height 1261
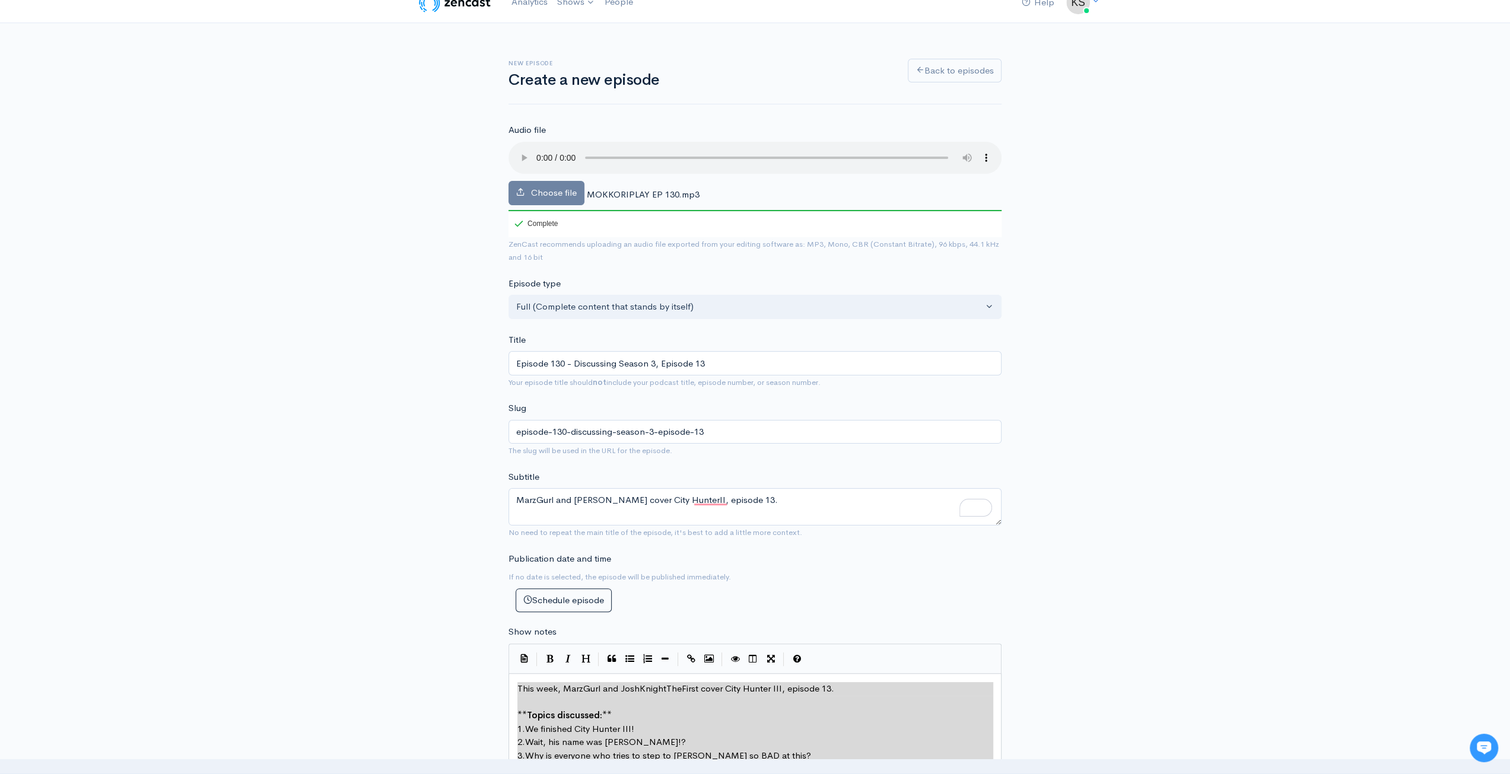
scroll to position [0, 0]
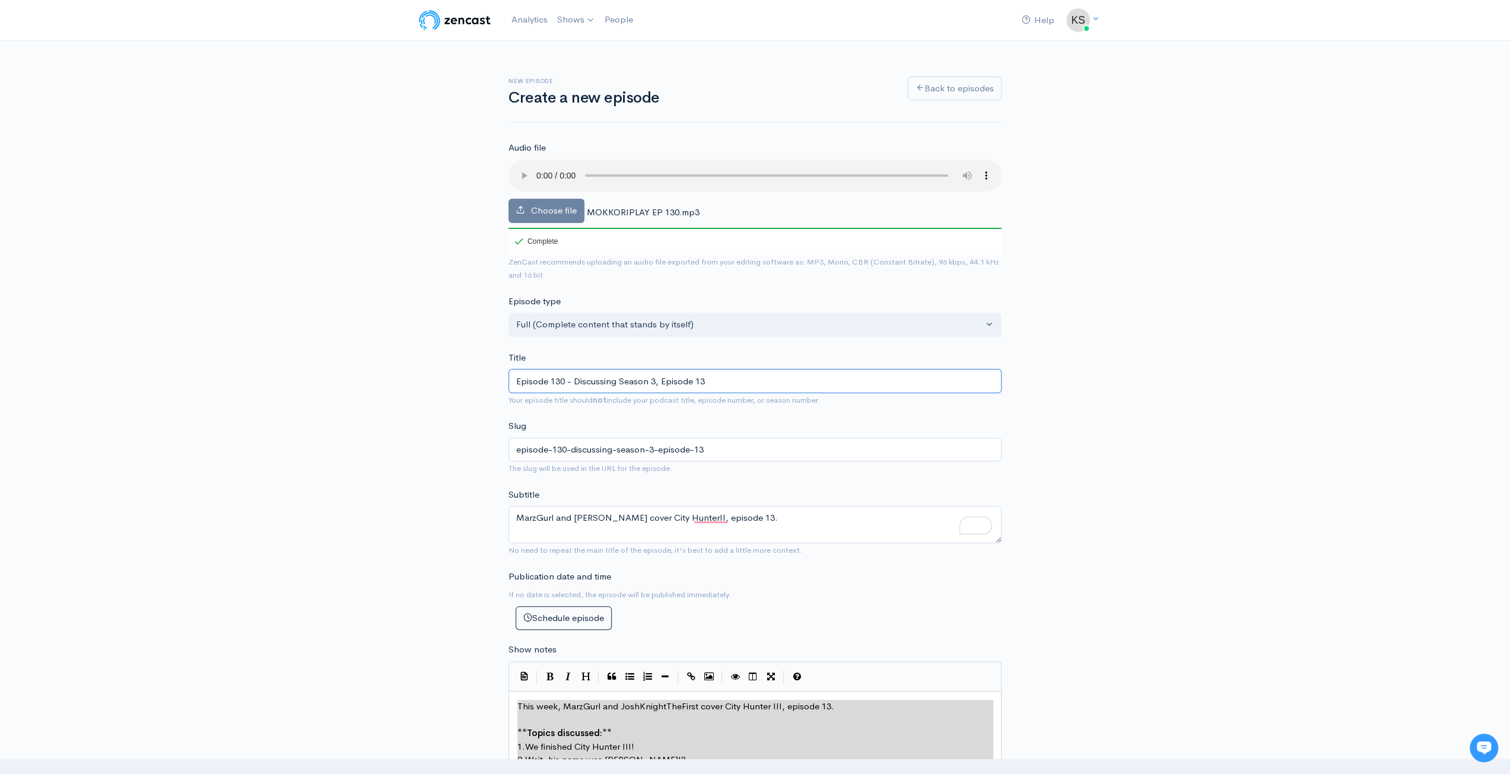
drag, startPoint x: 727, startPoint y: 384, endPoint x: 485, endPoint y: 379, distance: 242.1
click at [485, 379] on div "New episode Create a new episode Back to episodes Audio file Choose file MOKKOR…" at bounding box center [755, 671] width 676 height 1261
